Goal: Transaction & Acquisition: Purchase product/service

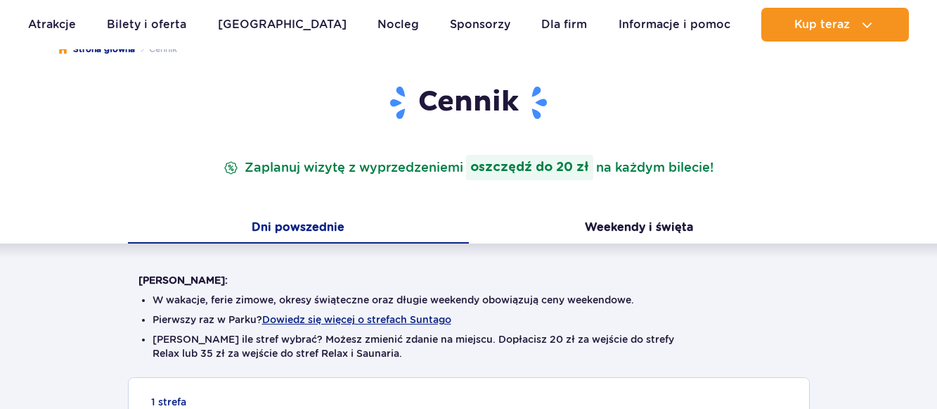
scroll to position [430, 0]
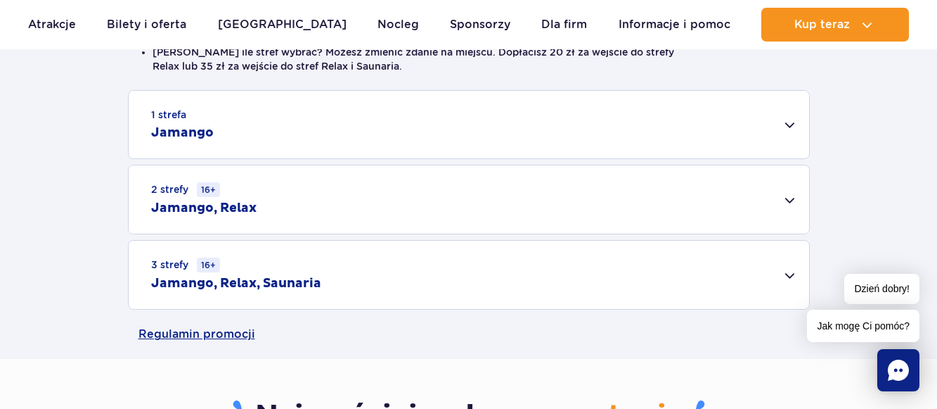
click at [204, 207] on h2 "Jamango, Relax" at bounding box center [203, 208] width 105 height 17
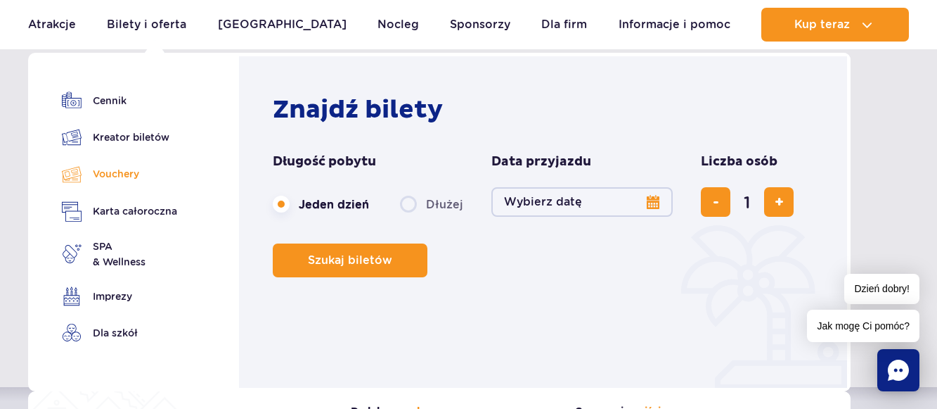
scroll to position [72, 0]
click at [132, 174] on link "Vouchery" at bounding box center [119, 174] width 115 height 20
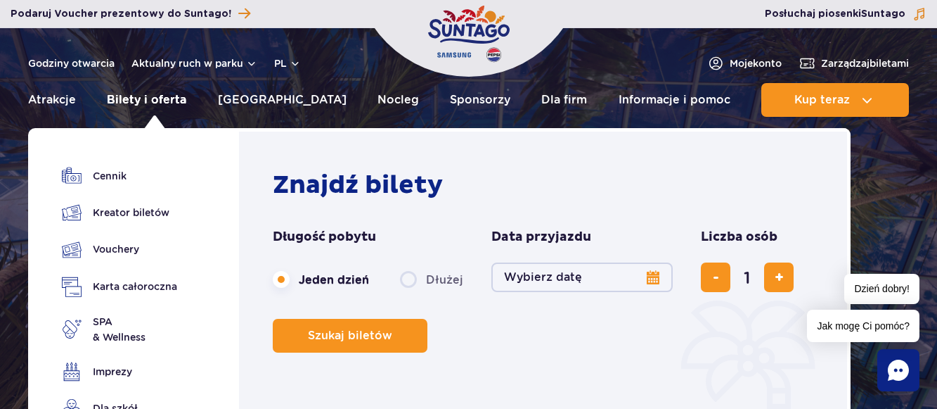
click at [167, 98] on link "Bilety i oferta" at bounding box center [146, 100] width 79 height 34
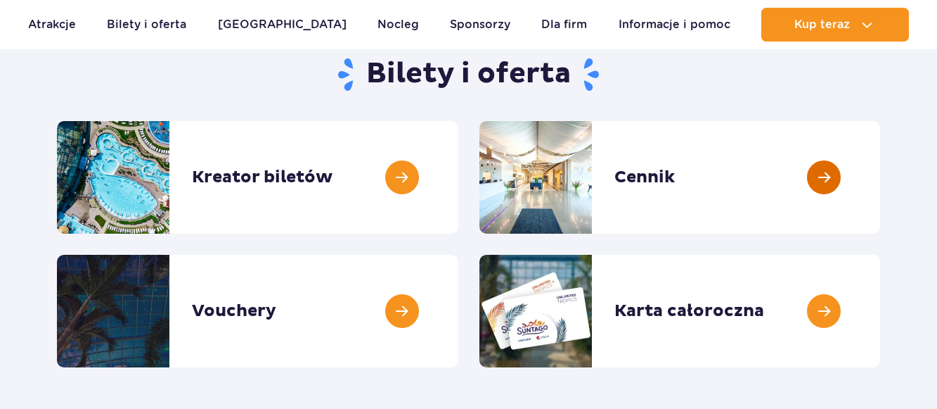
scroll to position [72, 0]
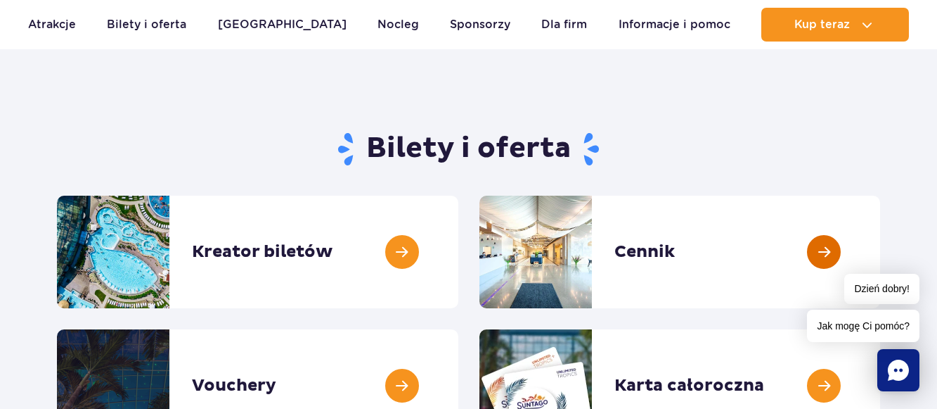
click at [880, 249] on link at bounding box center [880, 252] width 0 height 113
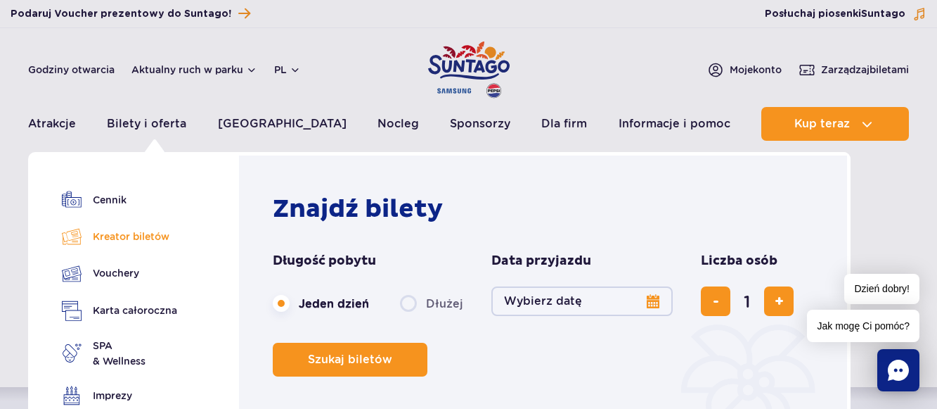
click at [153, 231] on link "Kreator biletów" at bounding box center [119, 236] width 115 height 20
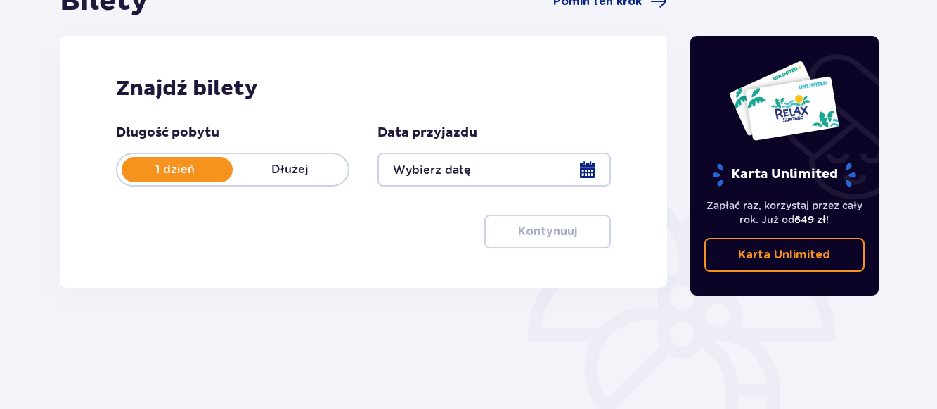
scroll to position [143, 0]
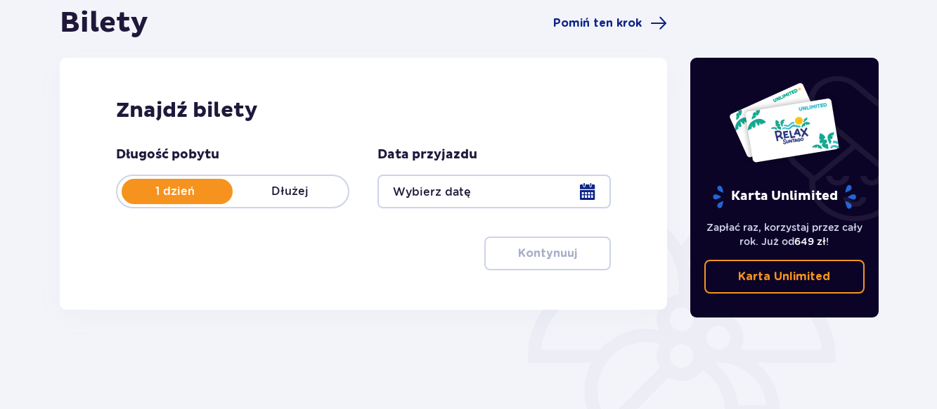
click at [591, 192] on div at bounding box center [494, 191] width 233 height 34
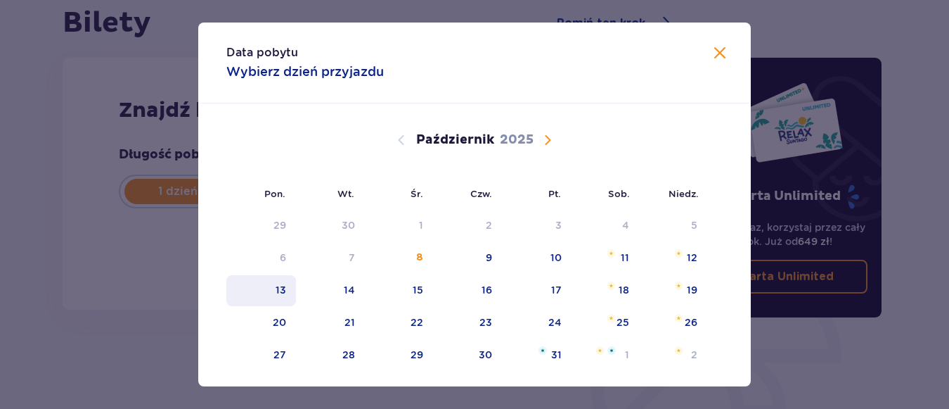
click at [281, 288] on div "13" at bounding box center [261, 290] width 70 height 31
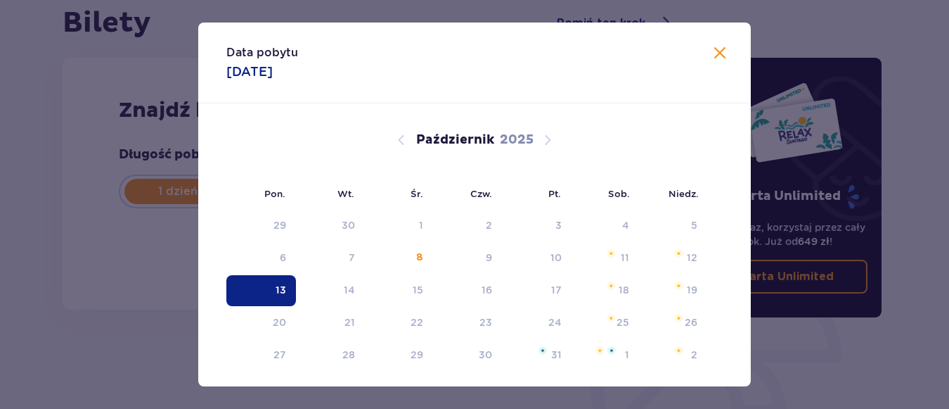
type input "[DATE]"
click at [705, 53] on div "Karta Unlimited Zapłać raz, korzystaj przez cały rok. Już od 649 zł ! Karta Unl…" at bounding box center [788, 247] width 211 height 483
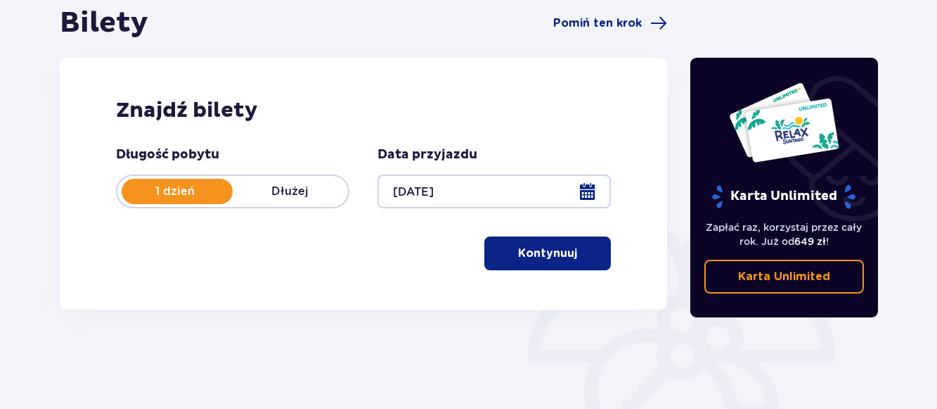
click at [706, 53] on div "Karta Unlimited Zapłać raz, korzystaj przez cały rok. Już od 649 zł ! Karta Unl…" at bounding box center [784, 247] width 211 height 483
click at [555, 252] on p "Kontynuuj" at bounding box center [547, 252] width 59 height 15
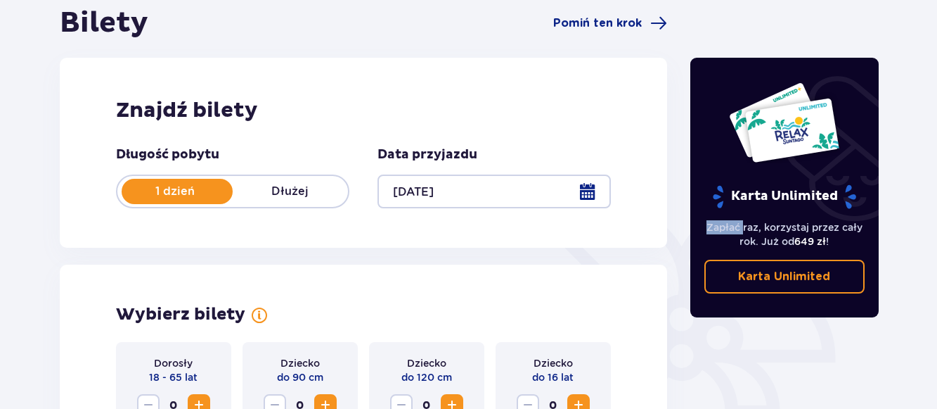
scroll to position [391, 0]
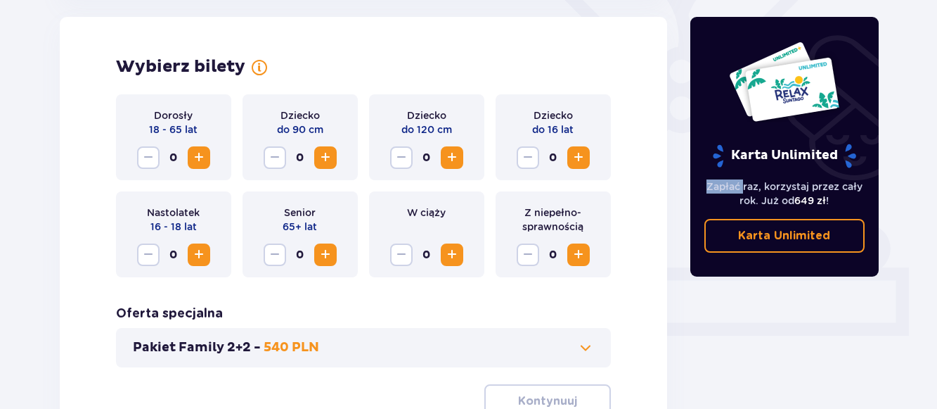
click at [324, 254] on span "Zwiększ" at bounding box center [325, 254] width 17 height 17
click at [276, 258] on span "Zmniejsz" at bounding box center [275, 254] width 17 height 17
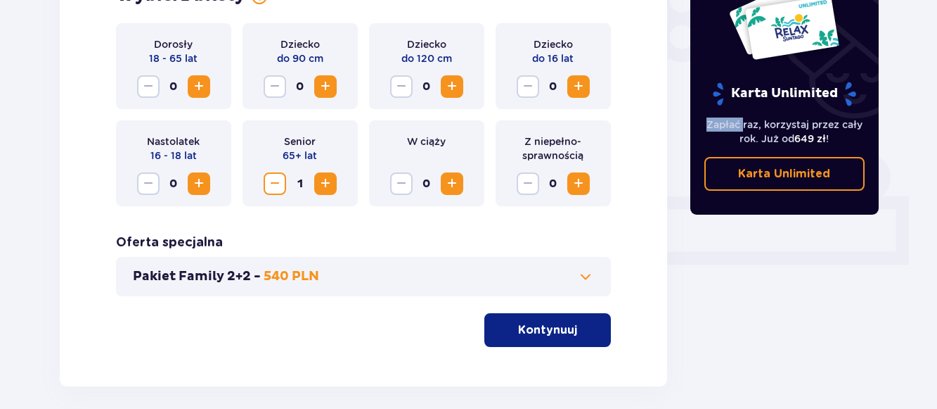
scroll to position [463, 0]
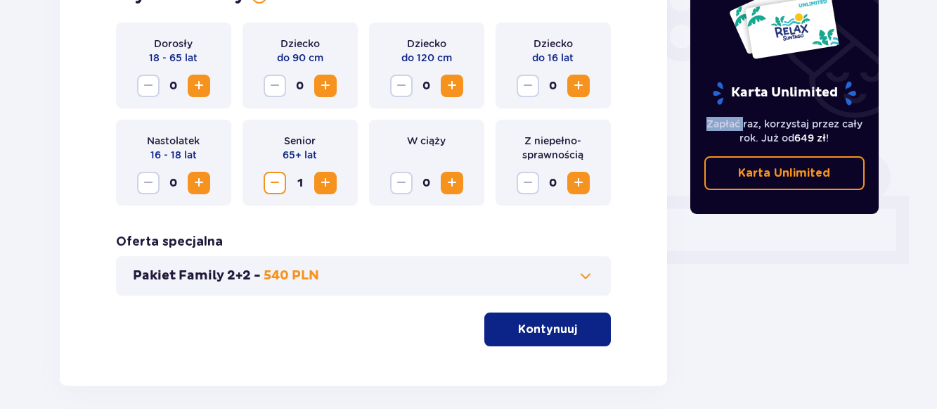
click at [546, 335] on p "Kontynuuj" at bounding box center [547, 328] width 59 height 15
click at [546, 385] on div at bounding box center [364, 385] width 608 height 0
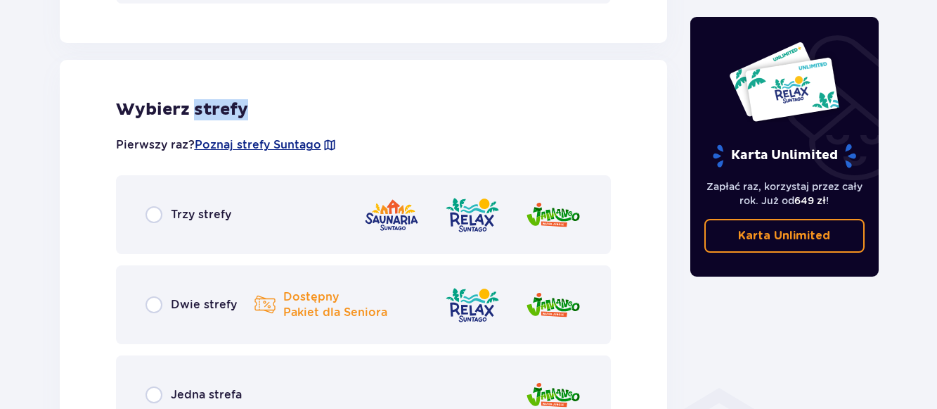
scroll to position [781, 0]
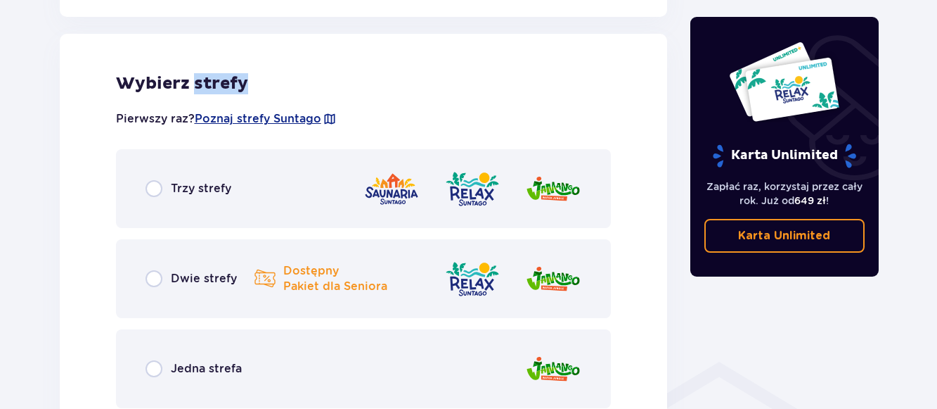
click at [154, 278] on input "radio" at bounding box center [154, 278] width 17 height 17
radio input "true"
click at [154, 278] on input "radio" at bounding box center [154, 278] width 17 height 17
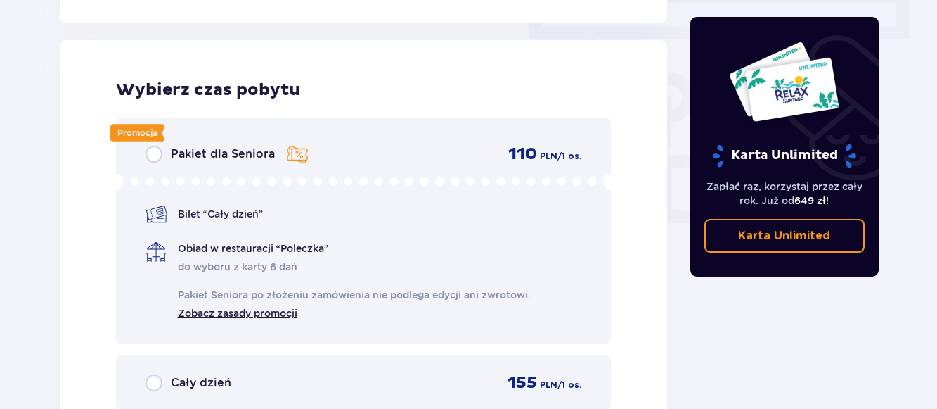
scroll to position [1270, 0]
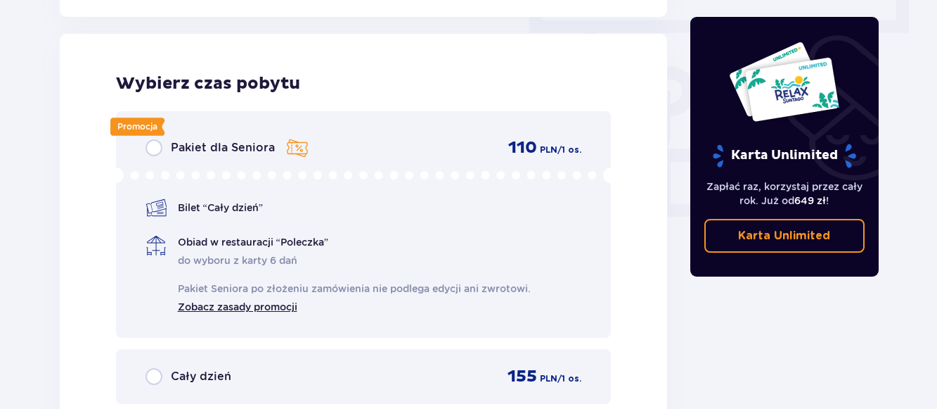
click at [155, 148] on input "radio" at bounding box center [154, 147] width 17 height 17
radio input "true"
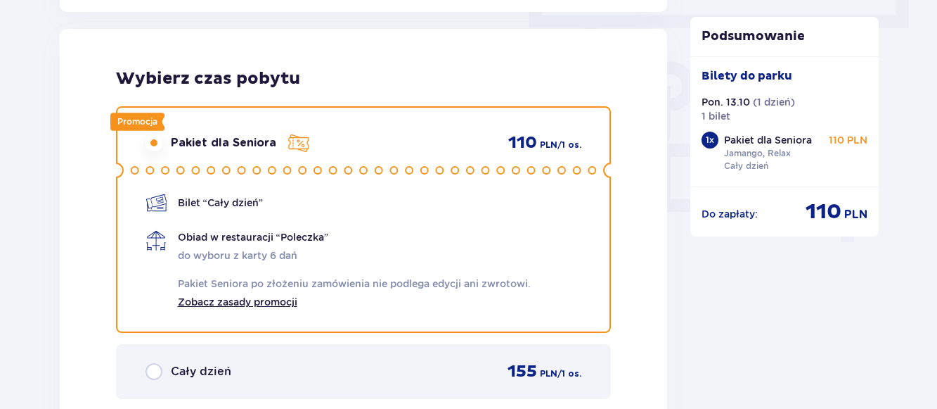
scroll to position [1347, 0]
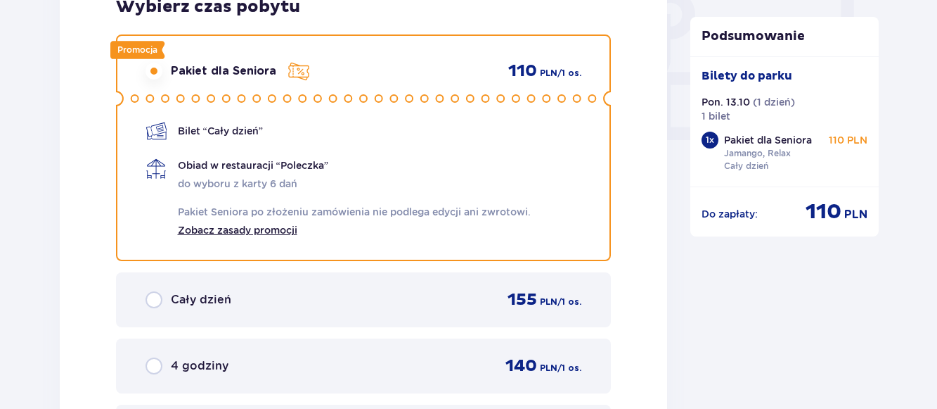
click at [236, 130] on span "Bilet “Cały dzień”" at bounding box center [220, 131] width 85 height 14
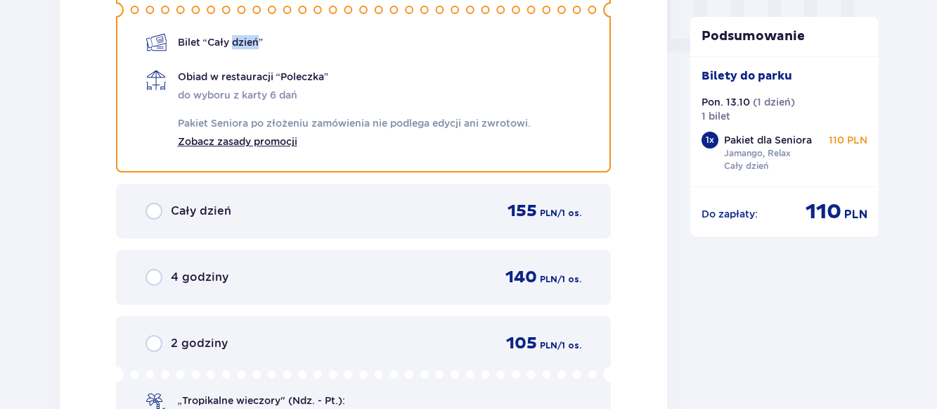
scroll to position [1490, 0]
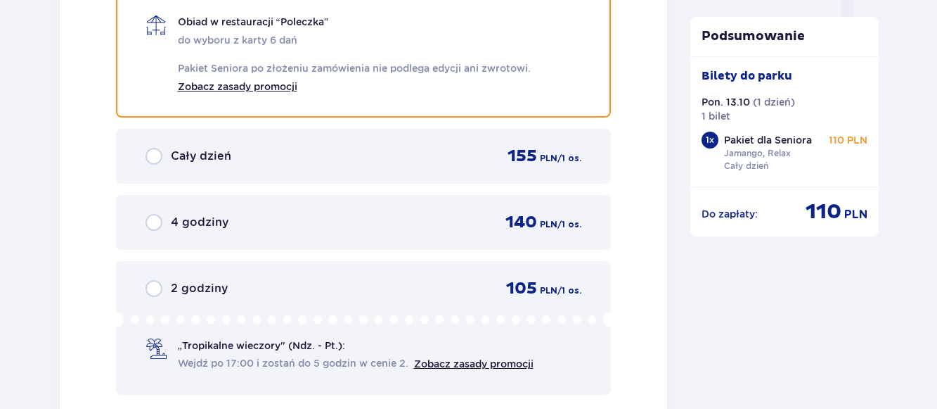
click at [151, 222] on input "radio" at bounding box center [154, 222] width 17 height 17
radio input "true"
click at [151, 222] on input "radio" at bounding box center [154, 222] width 17 height 17
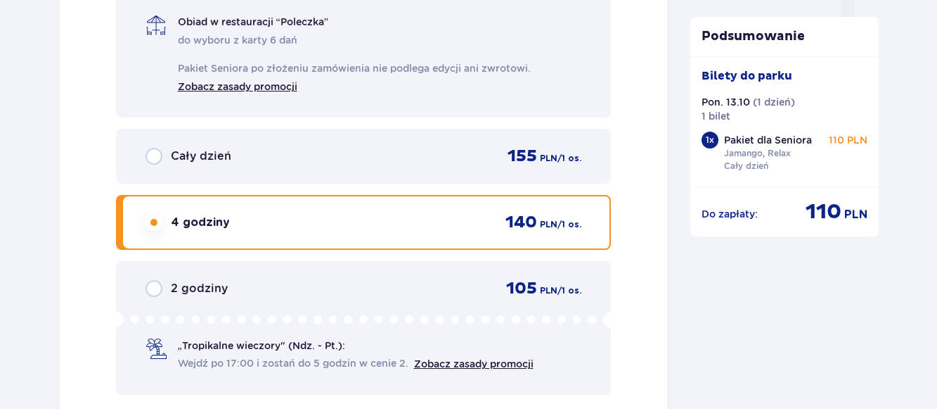
click at [151, 222] on input "radio" at bounding box center [154, 222] width 17 height 17
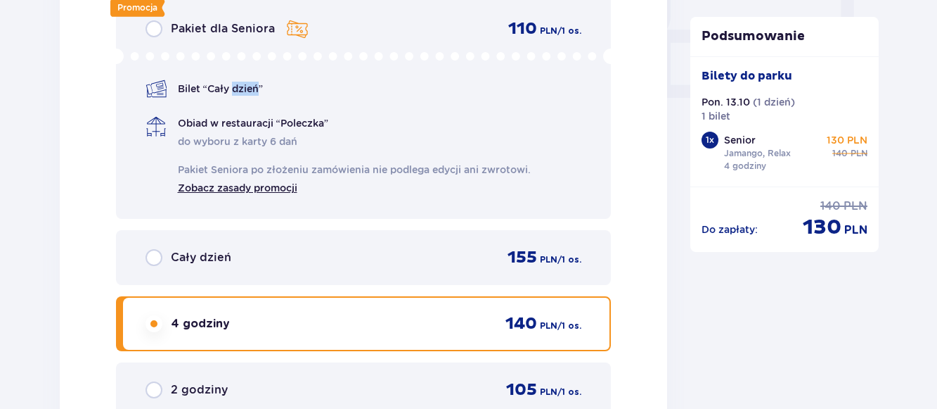
scroll to position [1347, 0]
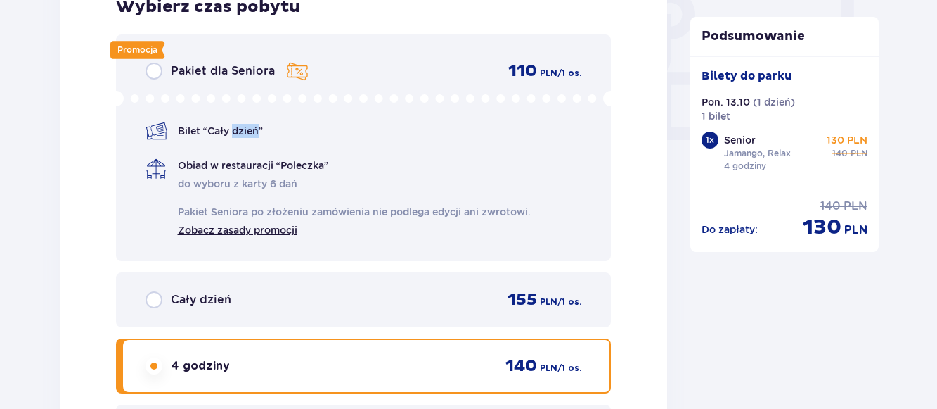
click at [151, 70] on input "radio" at bounding box center [154, 71] width 17 height 17
radio input "true"
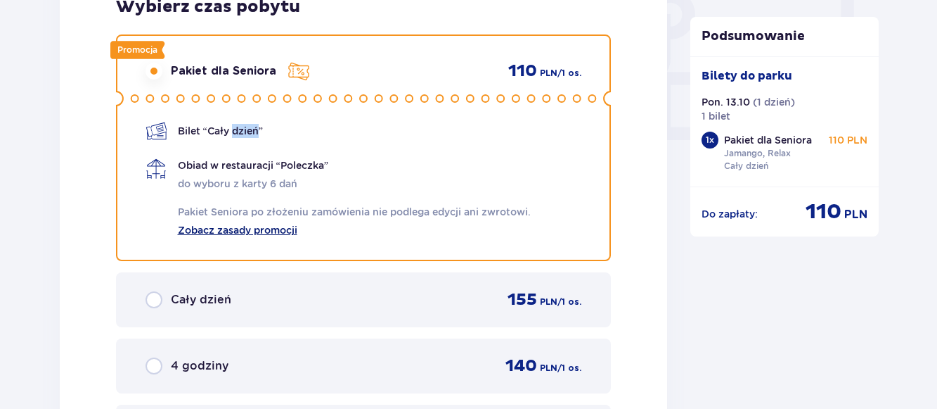
click at [272, 231] on link "Zobacz zasady promocji" at bounding box center [238, 228] width 120 height 17
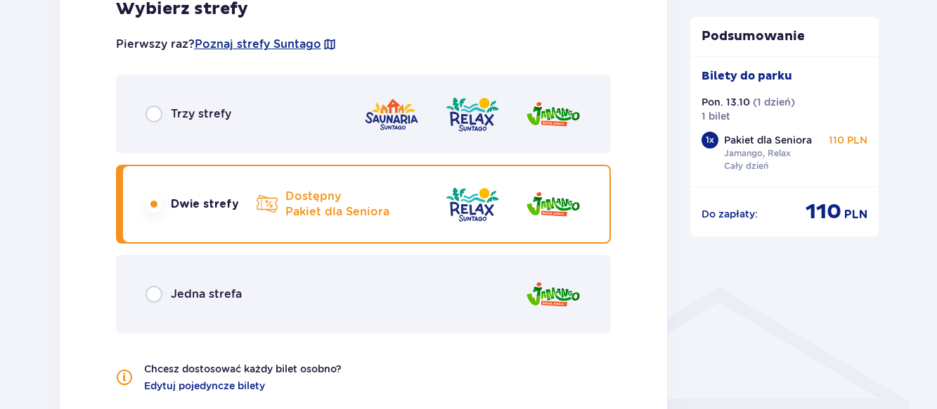
scroll to position [845, 0]
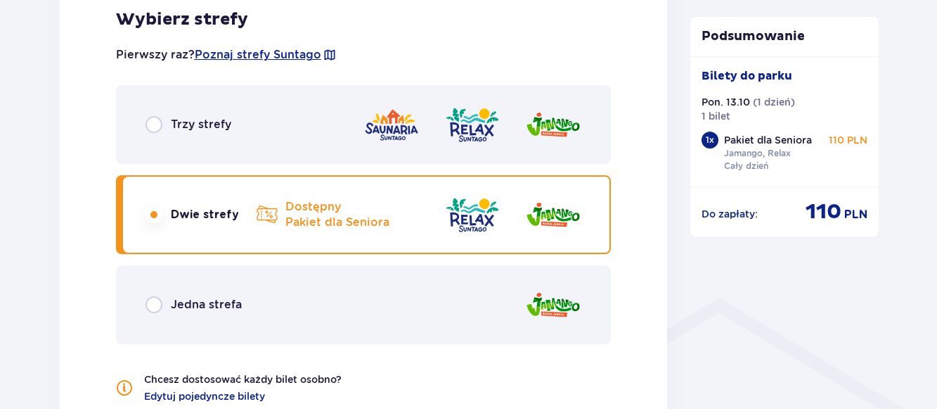
click at [153, 123] on input "radio" at bounding box center [154, 124] width 17 height 17
radio input "true"
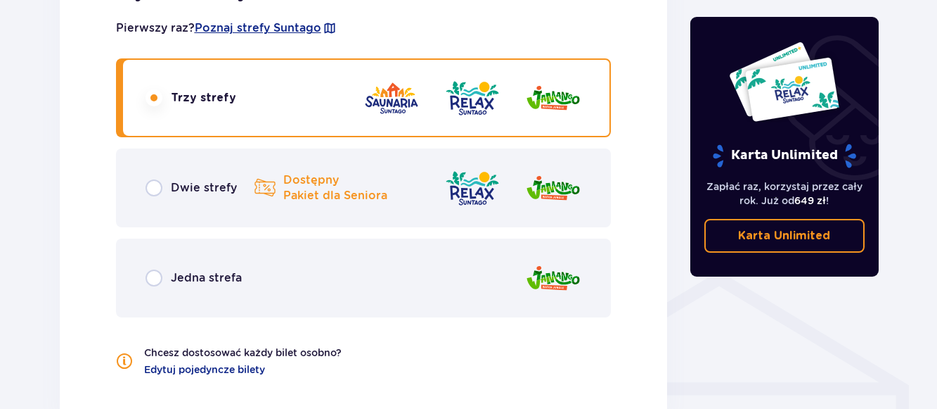
scroll to position [840, 0]
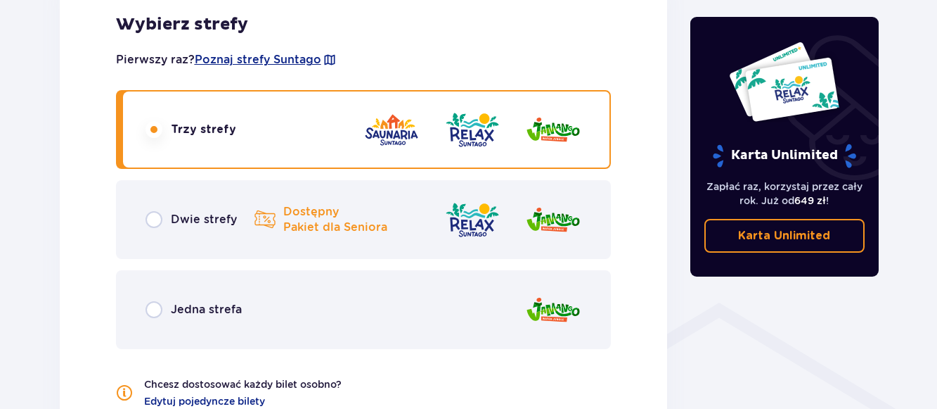
click at [156, 220] on input "radio" at bounding box center [154, 219] width 17 height 17
radio input "true"
click at [156, 220] on input "radio" at bounding box center [154, 219] width 17 height 17
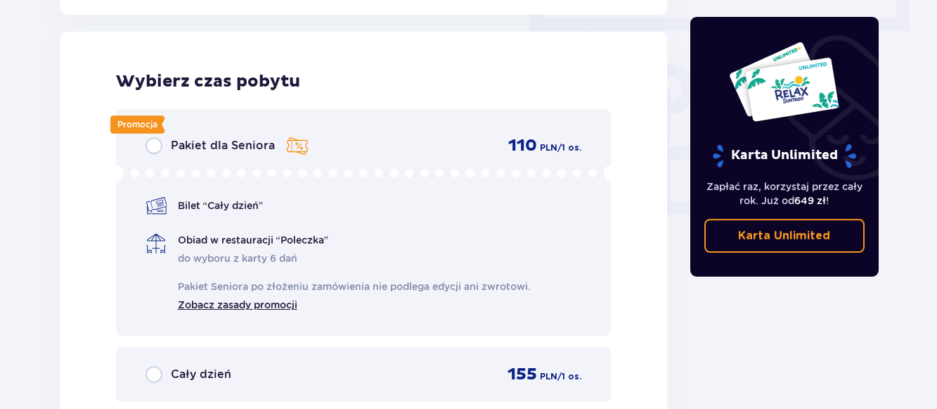
scroll to position [1270, 0]
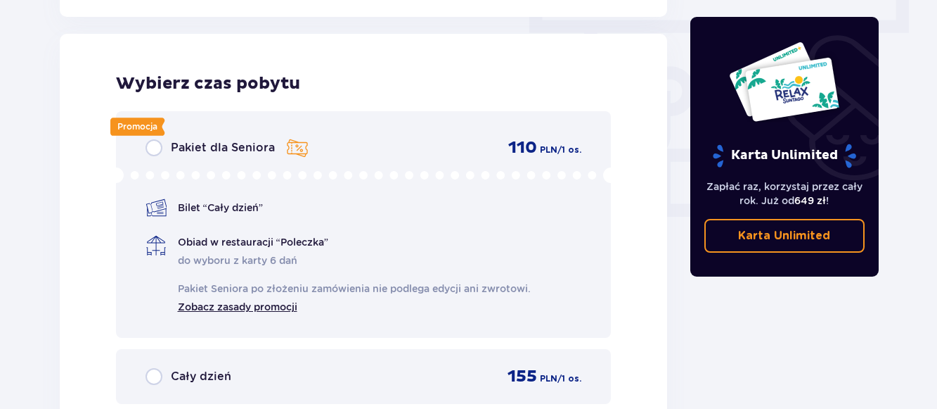
click at [153, 150] on input "radio" at bounding box center [154, 147] width 17 height 17
radio input "true"
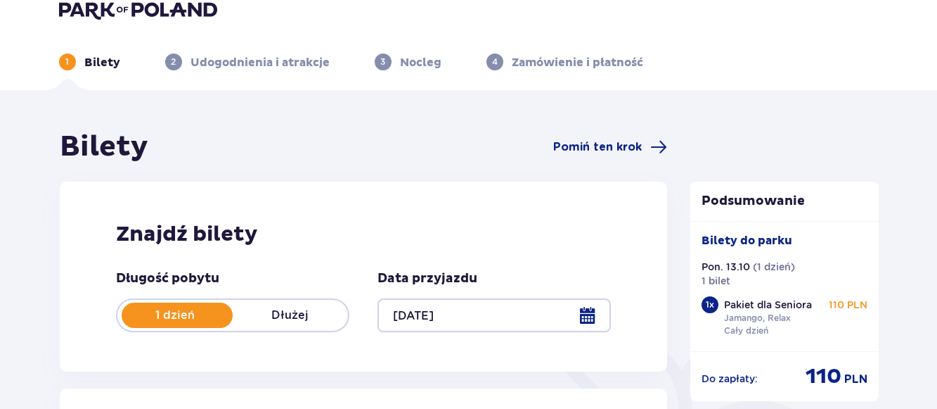
scroll to position [0, 0]
